Goal: Task Accomplishment & Management: Use online tool/utility

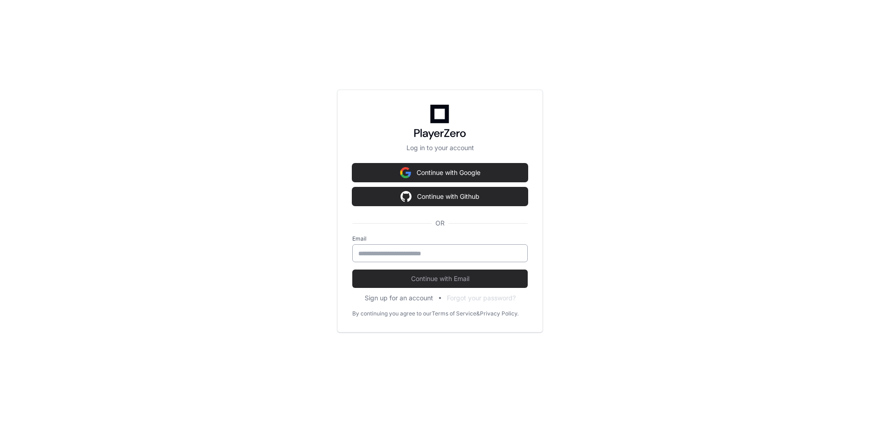
click at [455, 261] on div at bounding box center [439, 253] width 175 height 18
click at [458, 253] on input "email" at bounding box center [439, 253] width 163 height 9
drag, startPoint x: 458, startPoint y: 253, endPoint x: 511, endPoint y: 263, distance: 54.2
click at [511, 263] on form "Email Continue with Email" at bounding box center [439, 261] width 175 height 53
type input "**********"
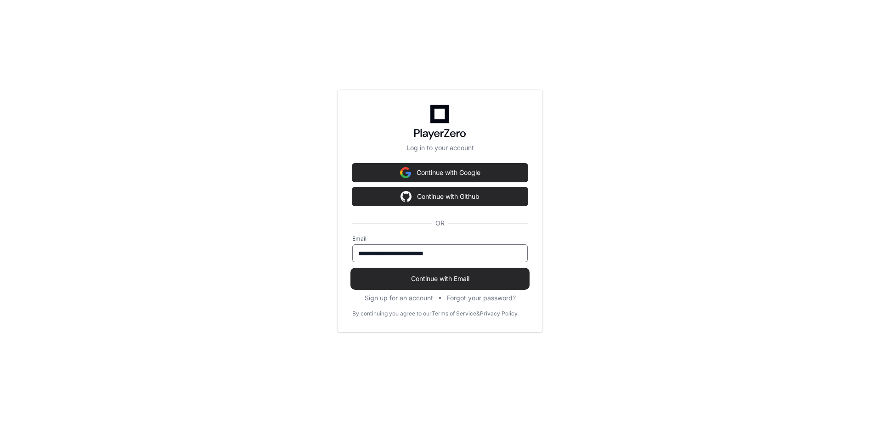
click at [446, 273] on button "Continue with Email" at bounding box center [439, 279] width 175 height 18
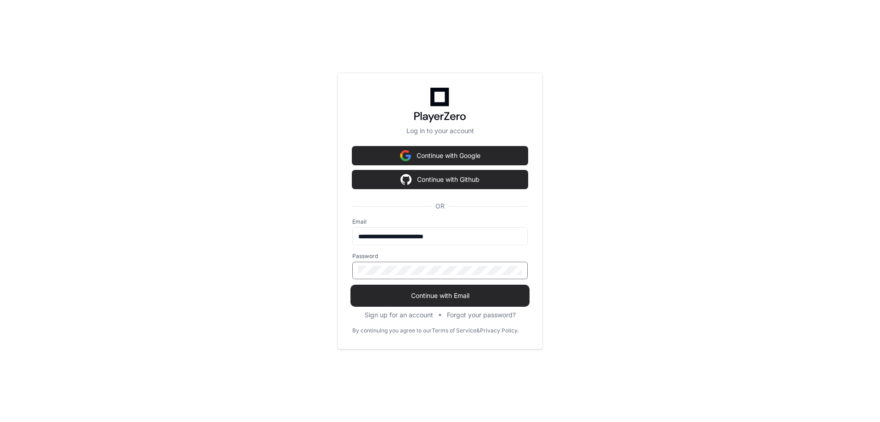
click at [467, 293] on span "Continue with Email" at bounding box center [439, 295] width 175 height 9
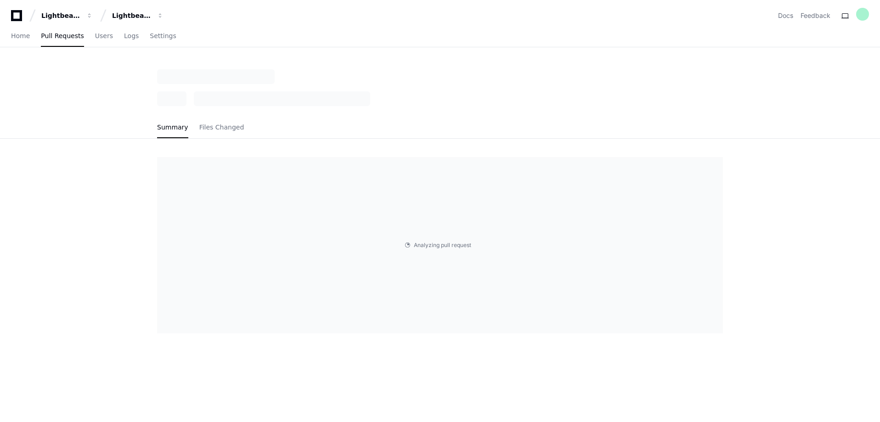
click at [267, 237] on div "Analyzing pull request . . ." at bounding box center [440, 245] width 566 height 176
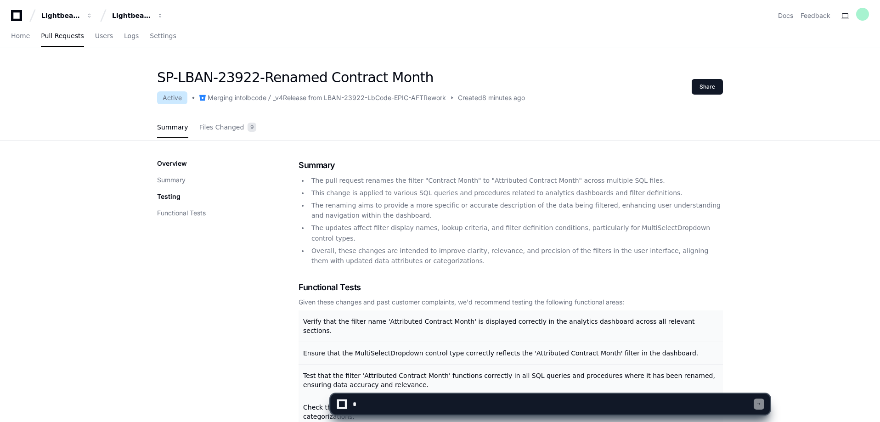
click at [208, 334] on div "Overview Summary Testing Functional Tests" at bounding box center [227, 309] width 141 height 300
